Goal: Navigation & Orientation: Find specific page/section

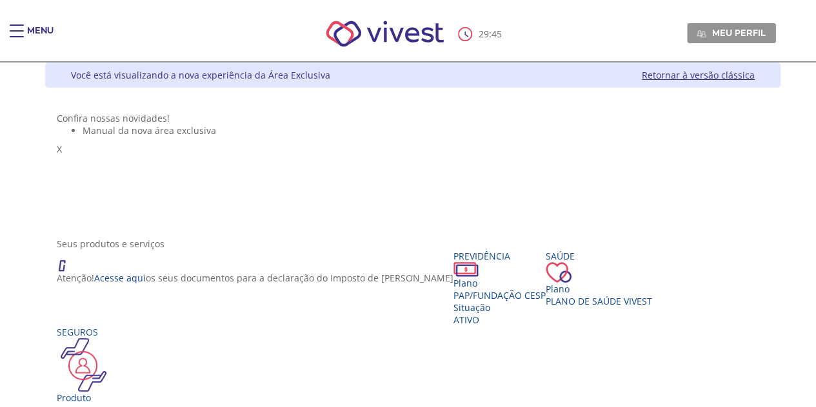
click at [14, 38] on div "Main header" at bounding box center [17, 38] width 14 height 26
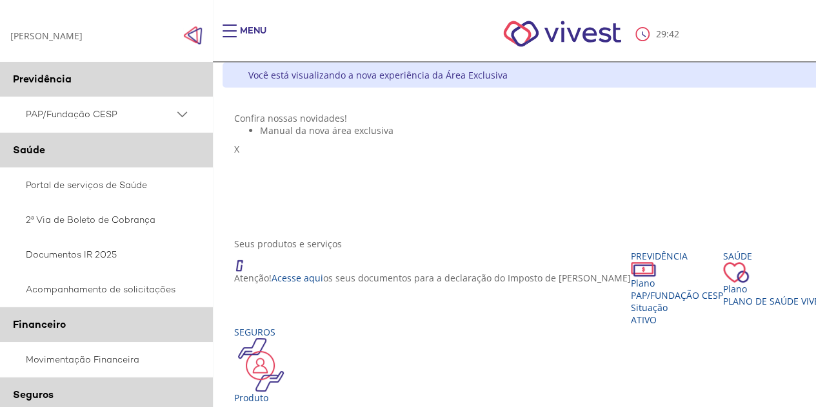
scroll to position [322, 0]
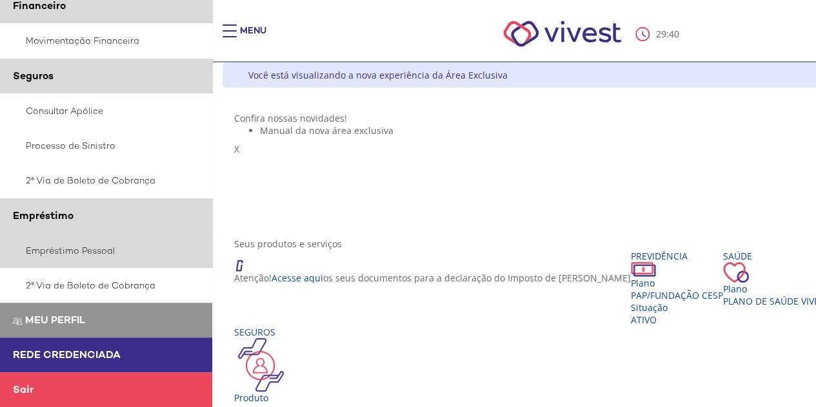
click at [97, 252] on link "Empréstimo Pessoal" at bounding box center [106, 250] width 213 height 35
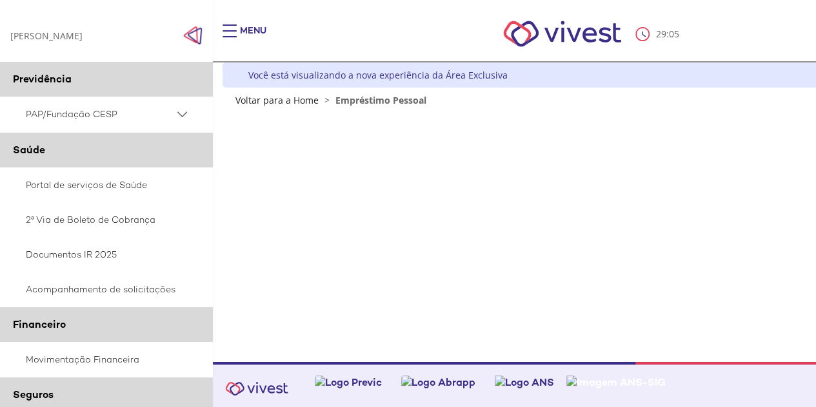
scroll to position [5, 0]
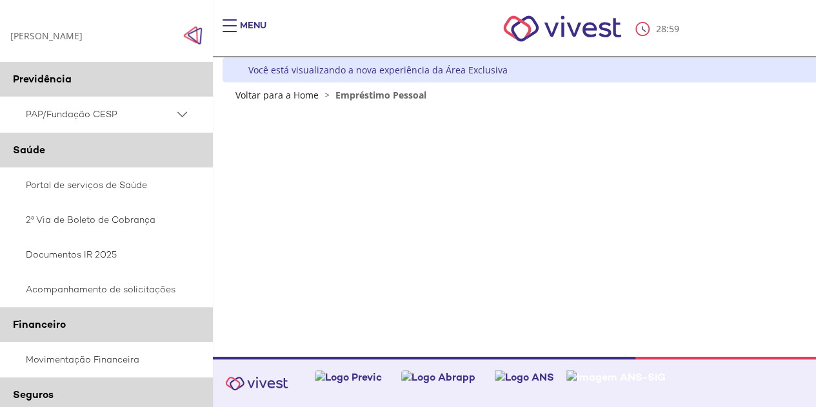
click at [193, 39] on img "Click to close side navigation." at bounding box center [192, 35] width 19 height 19
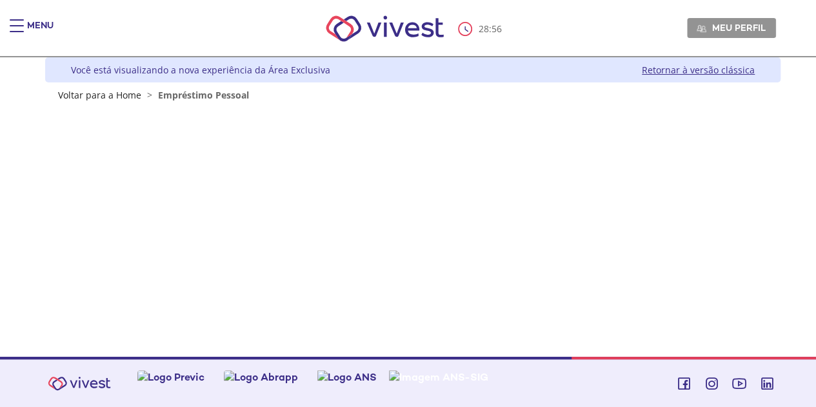
scroll to position [52, 0]
click at [682, 67] on link "Retornar à versão clássica" at bounding box center [698, 70] width 113 height 12
